Goal: Navigation & Orientation: Find specific page/section

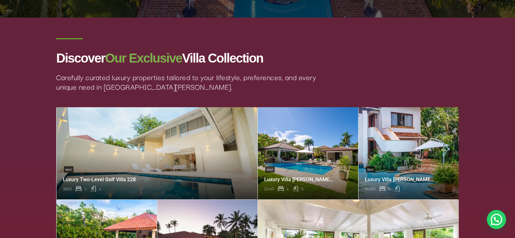
scroll to position [193, 0]
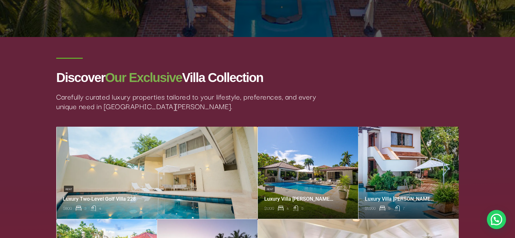
click at [194, 175] on link at bounding box center [157, 173] width 201 height 92
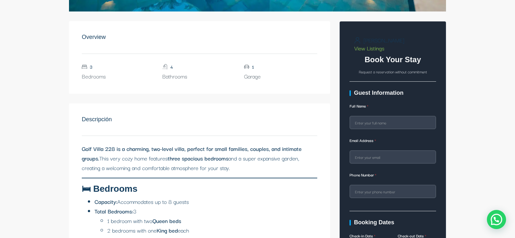
scroll to position [298, 0]
